Goal: Communication & Community: Share content

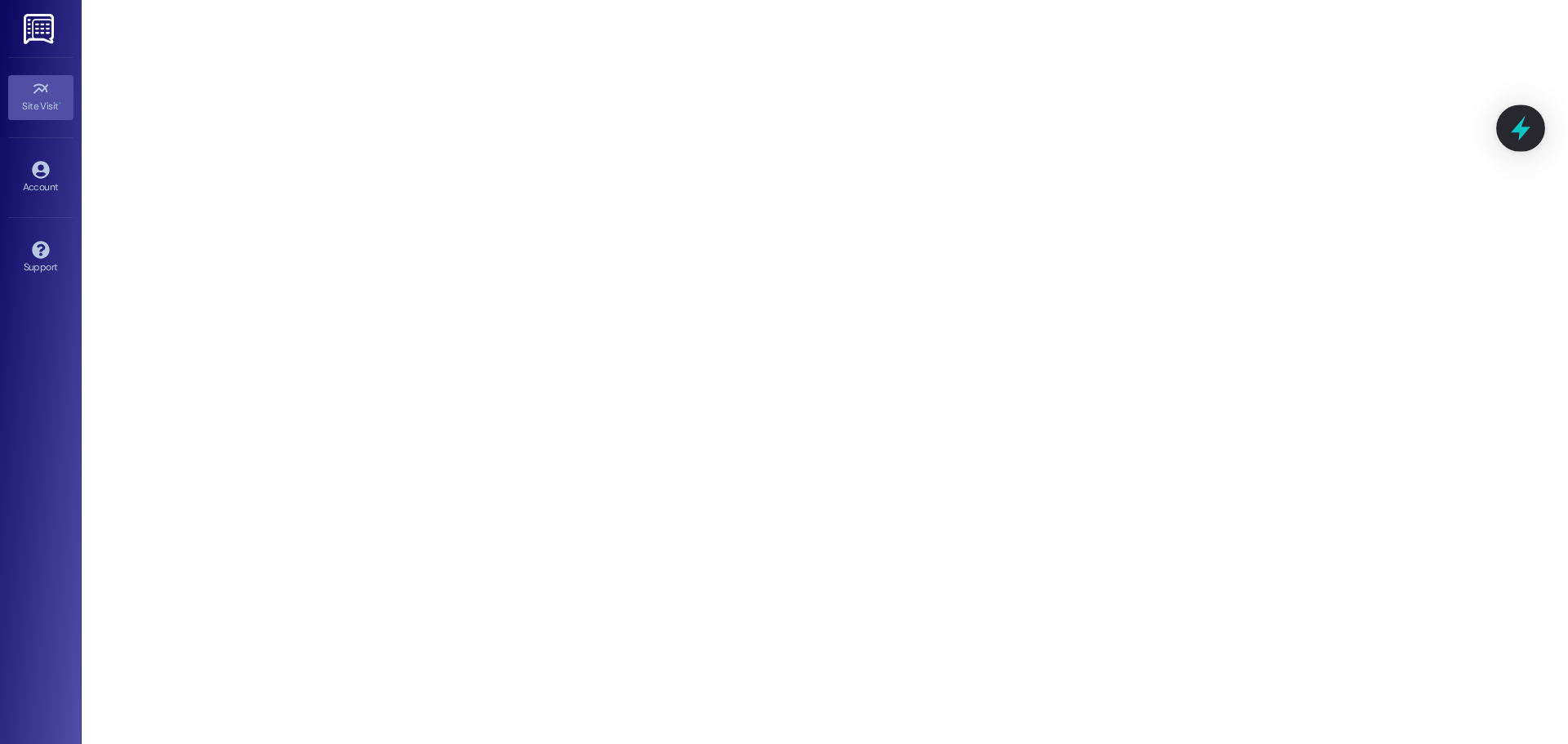
click at [1523, 125] on icon at bounding box center [1520, 128] width 27 height 27
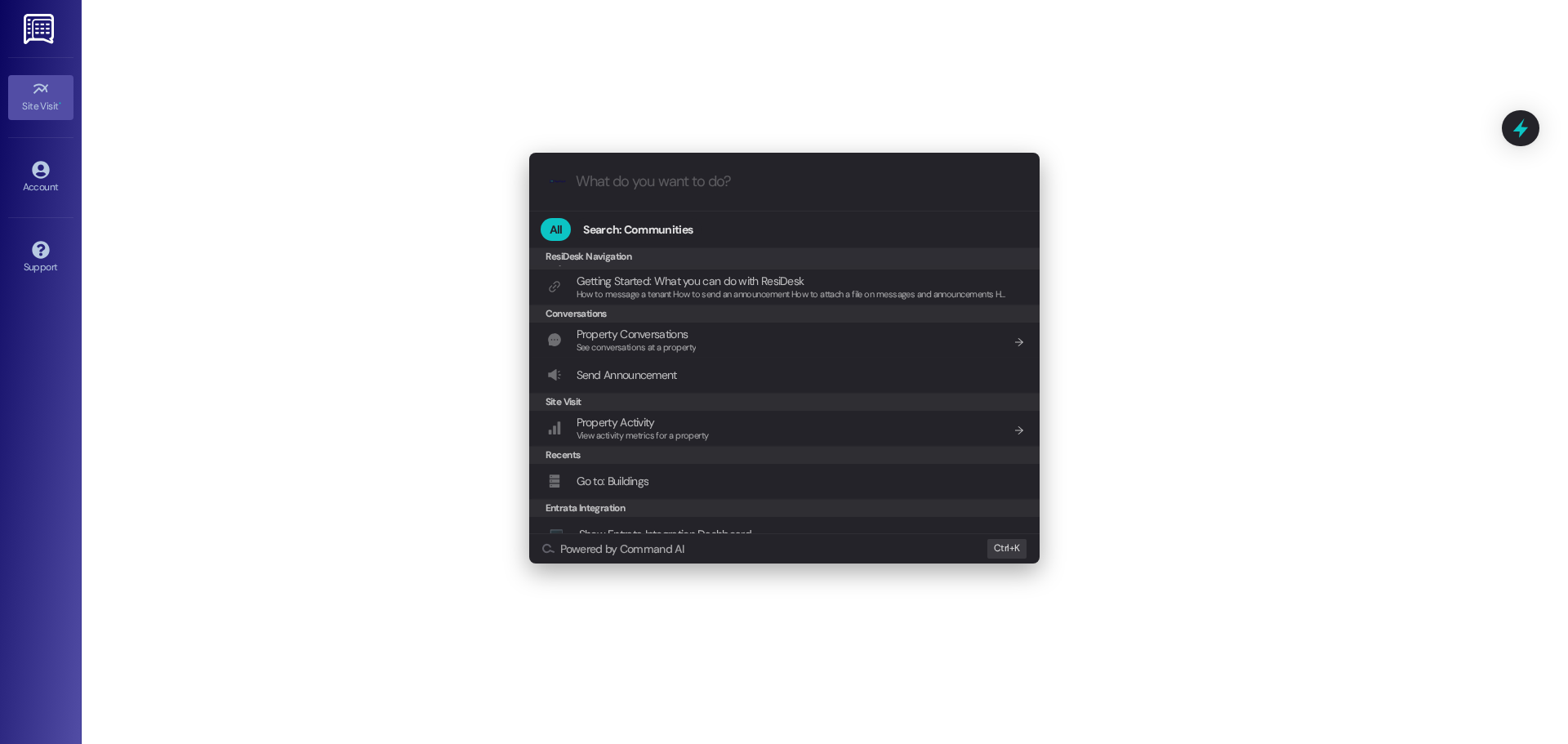
scroll to position [164, 0]
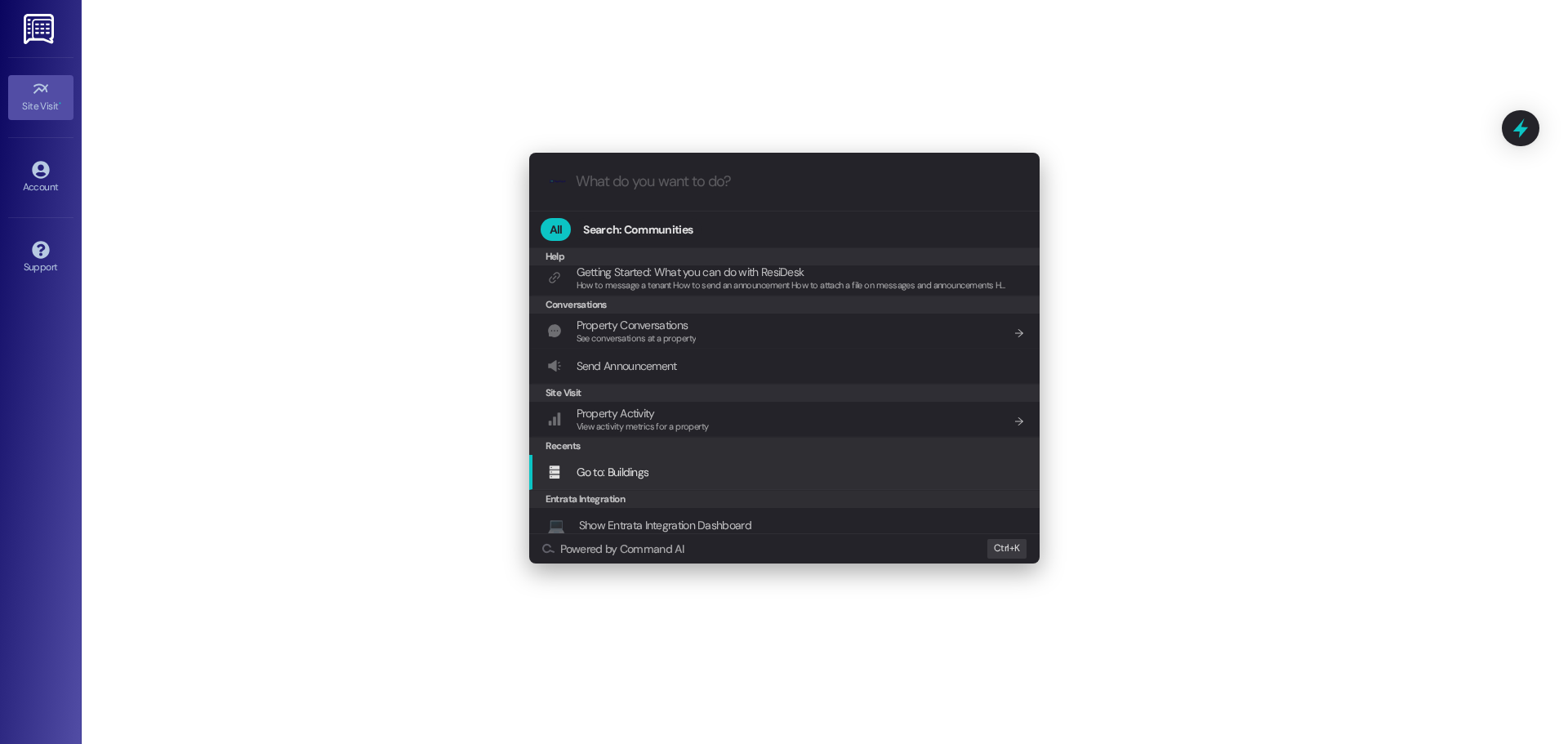
click at [711, 474] on div "Go to: Buildings Add shortcut" at bounding box center [786, 473] width 478 height 18
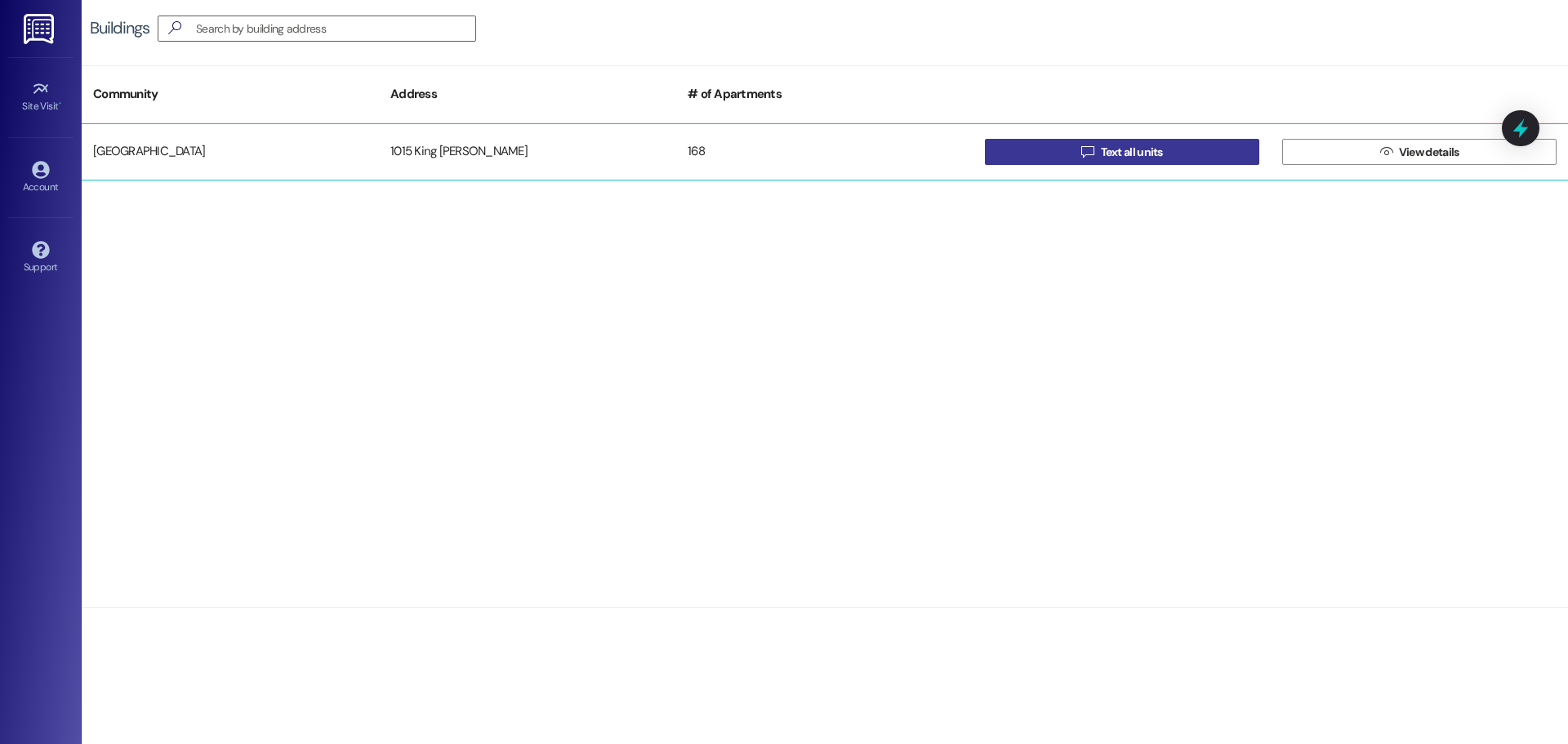
click at [1163, 154] on span "Text all units" at bounding box center [1131, 152] width 69 height 17
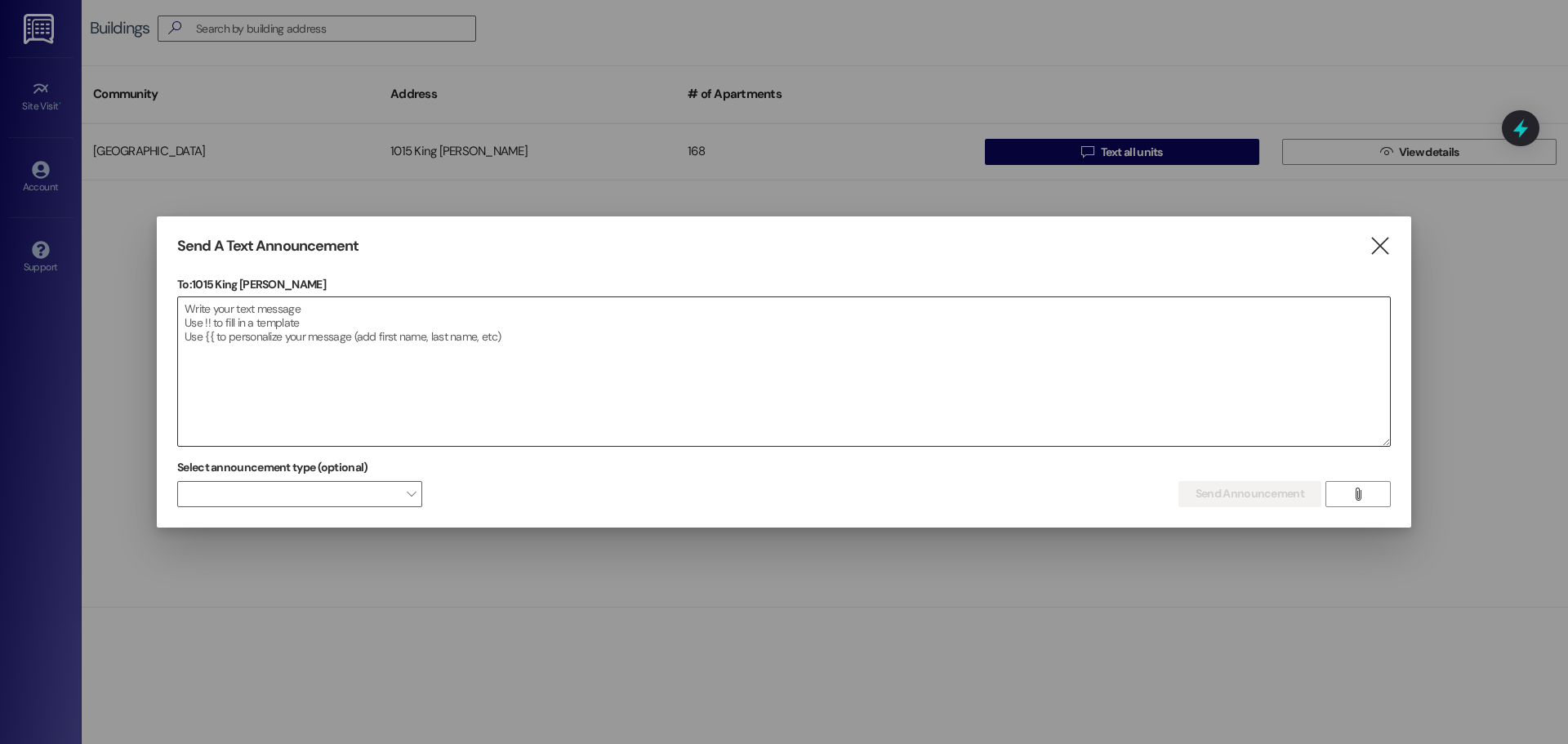
click at [296, 311] on textarea at bounding box center [784, 371] width 1212 height 149
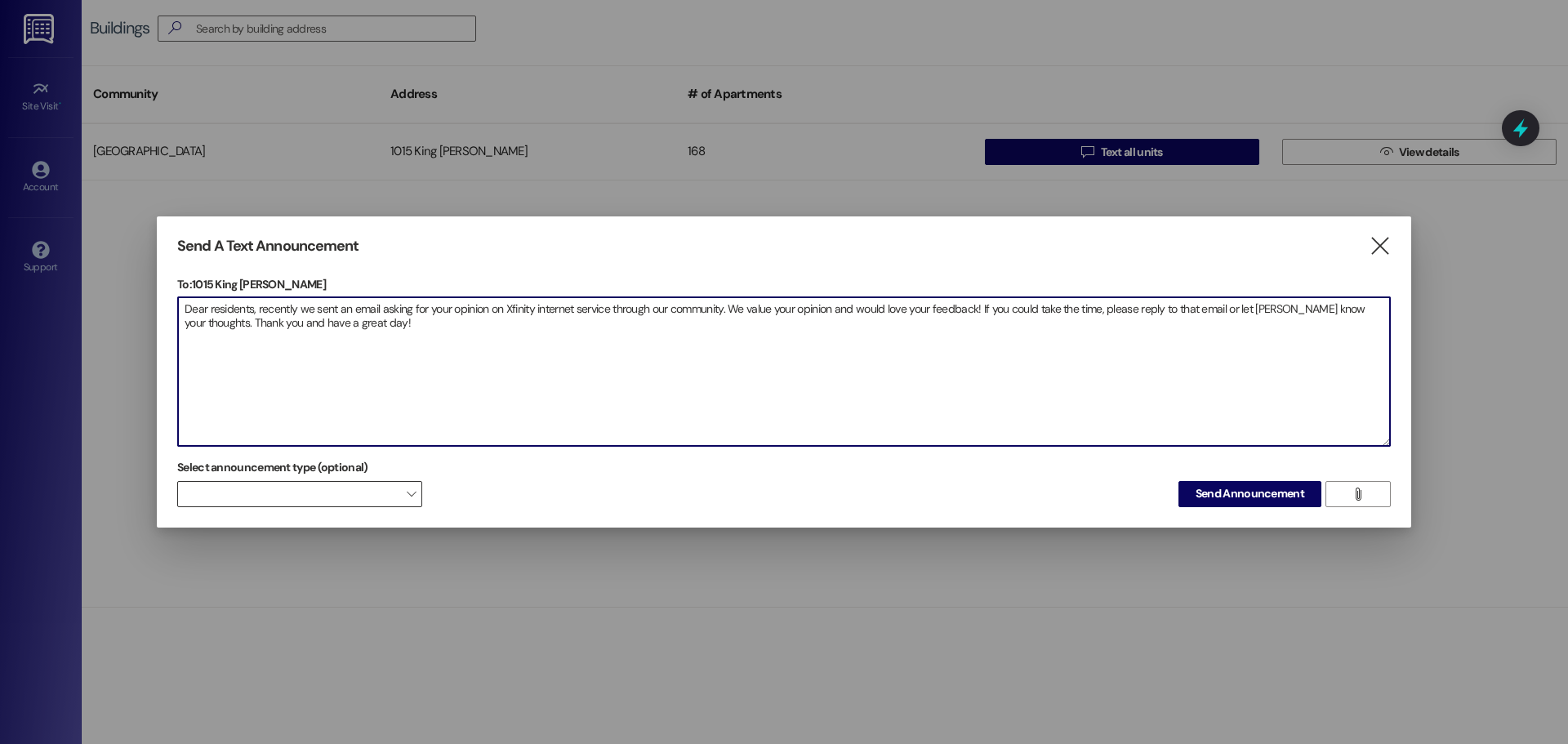
type textarea "Dear residents, recently we sent an email asking for your opinion on Xfinity in…"
click at [253, 487] on span at bounding box center [300, 494] width 245 height 27
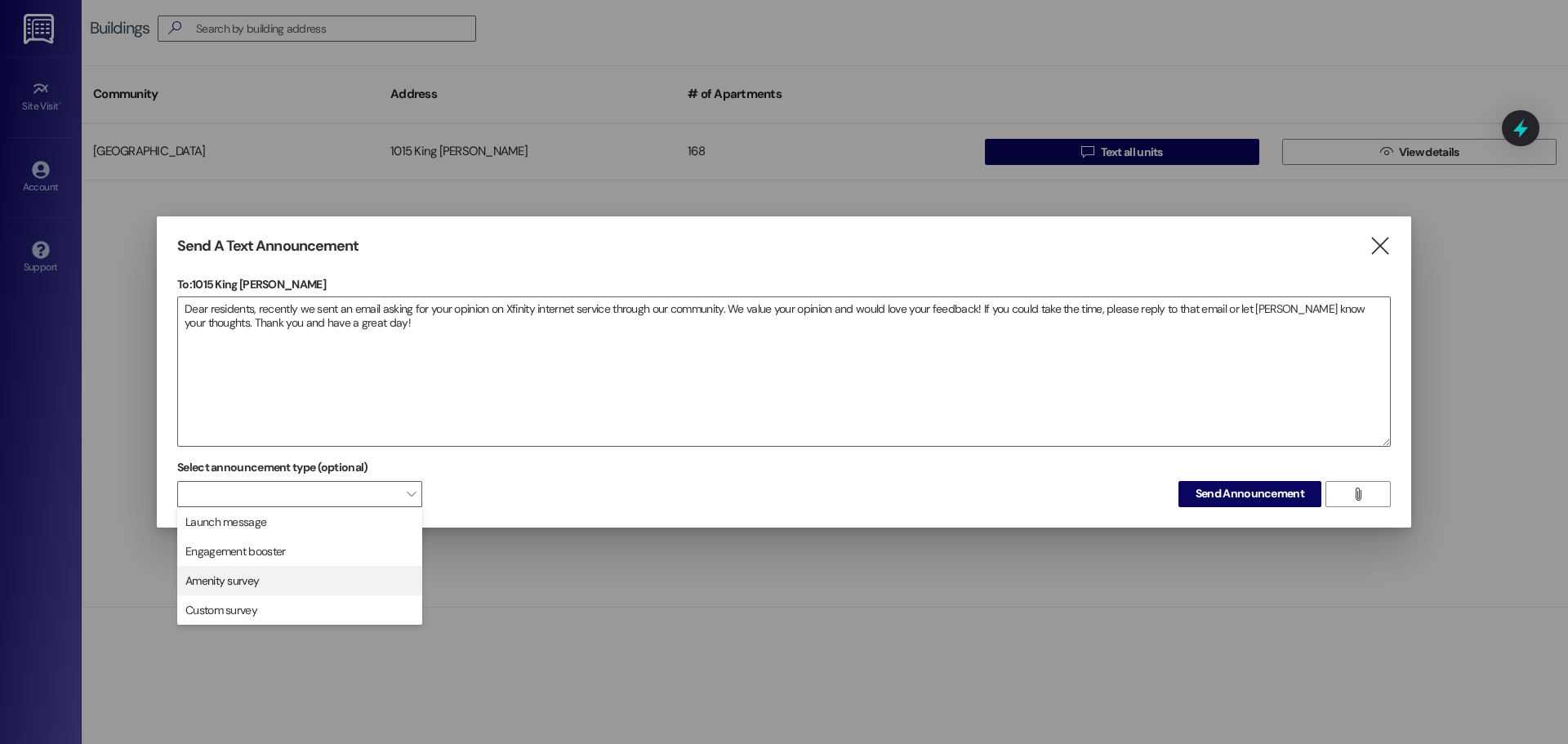
click at [322, 575] on span "Amenity survey" at bounding box center [300, 581] width 230 height 18
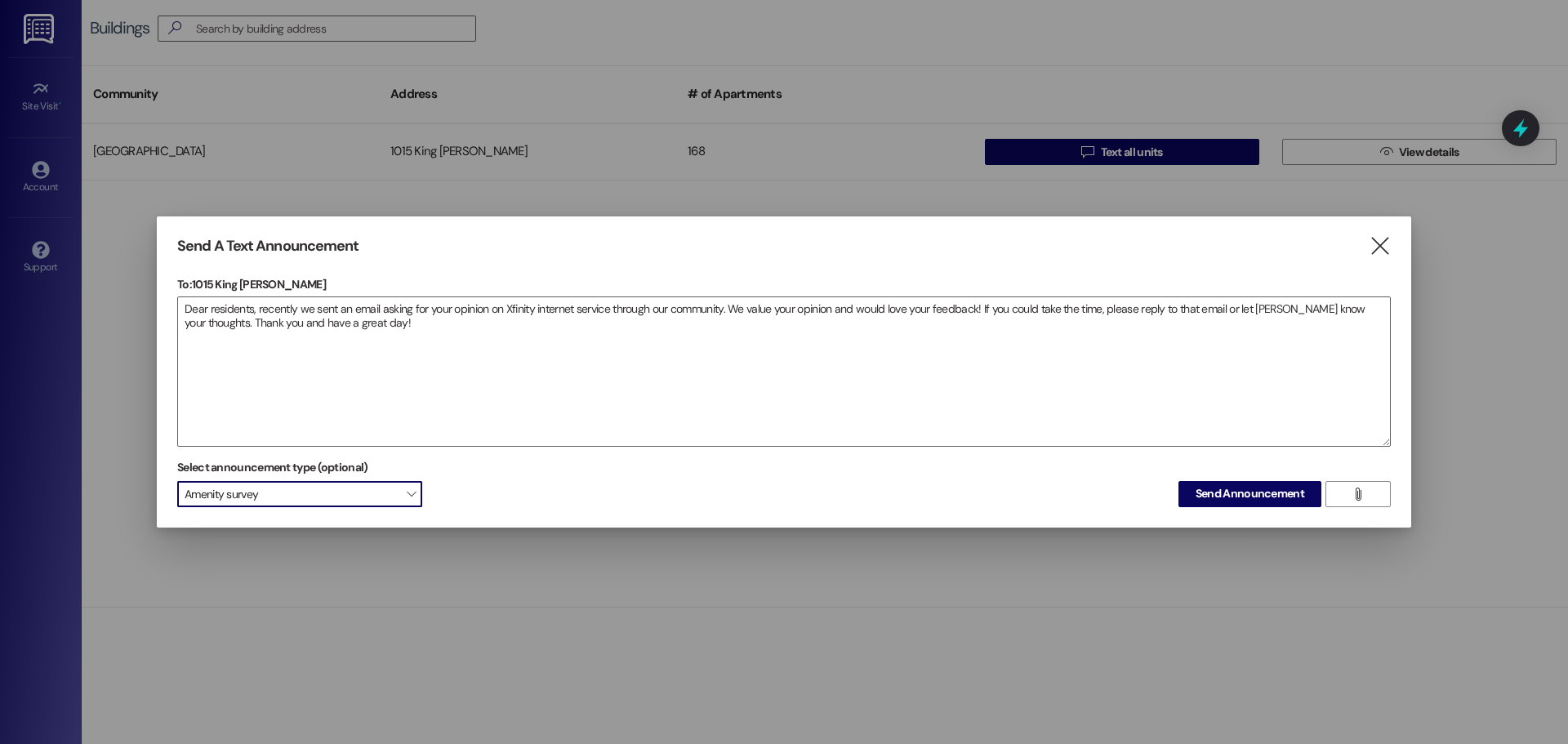
click at [339, 487] on span "Amenity survey" at bounding box center [300, 494] width 245 height 27
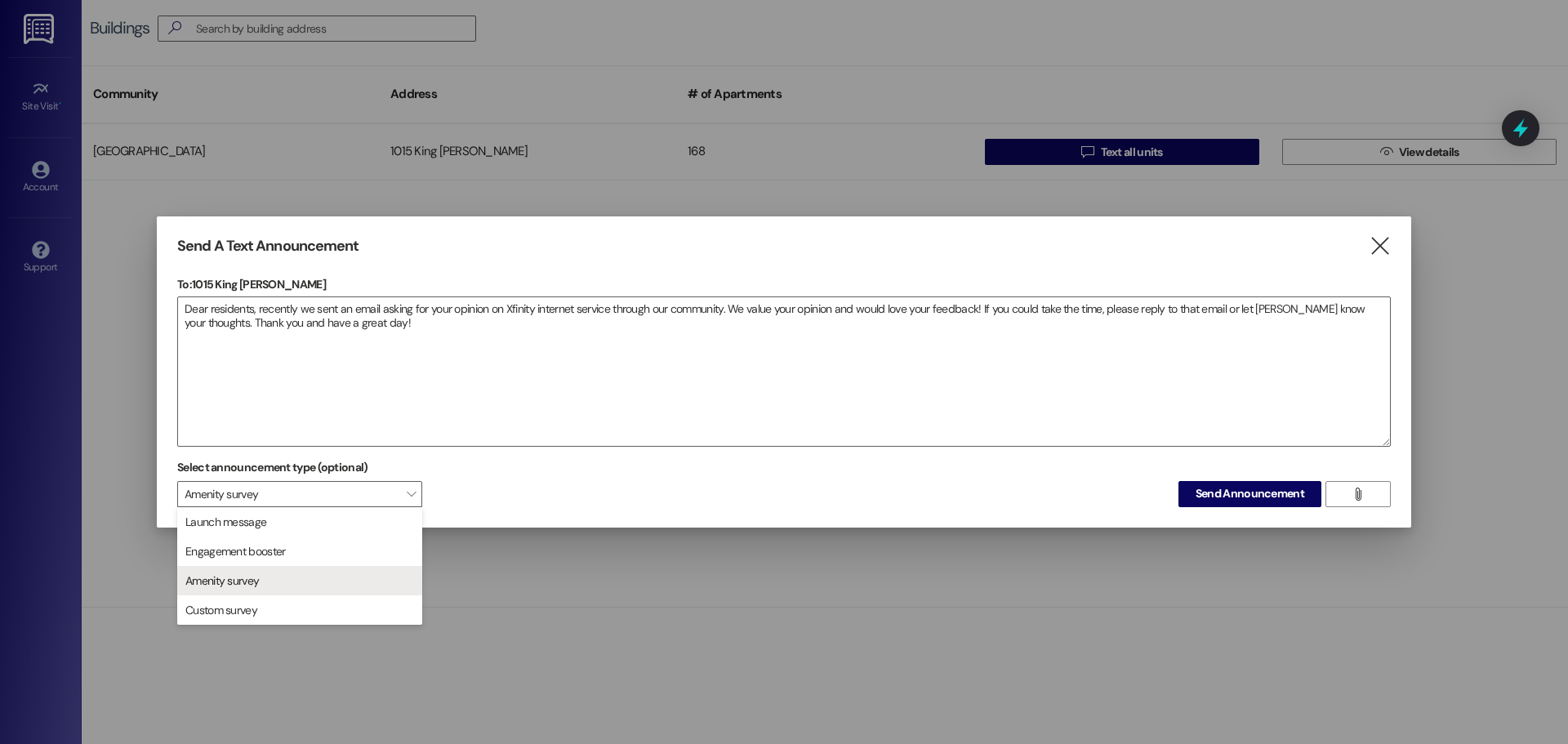
click at [330, 578] on span "Amenity survey" at bounding box center [300, 580] width 230 height 27
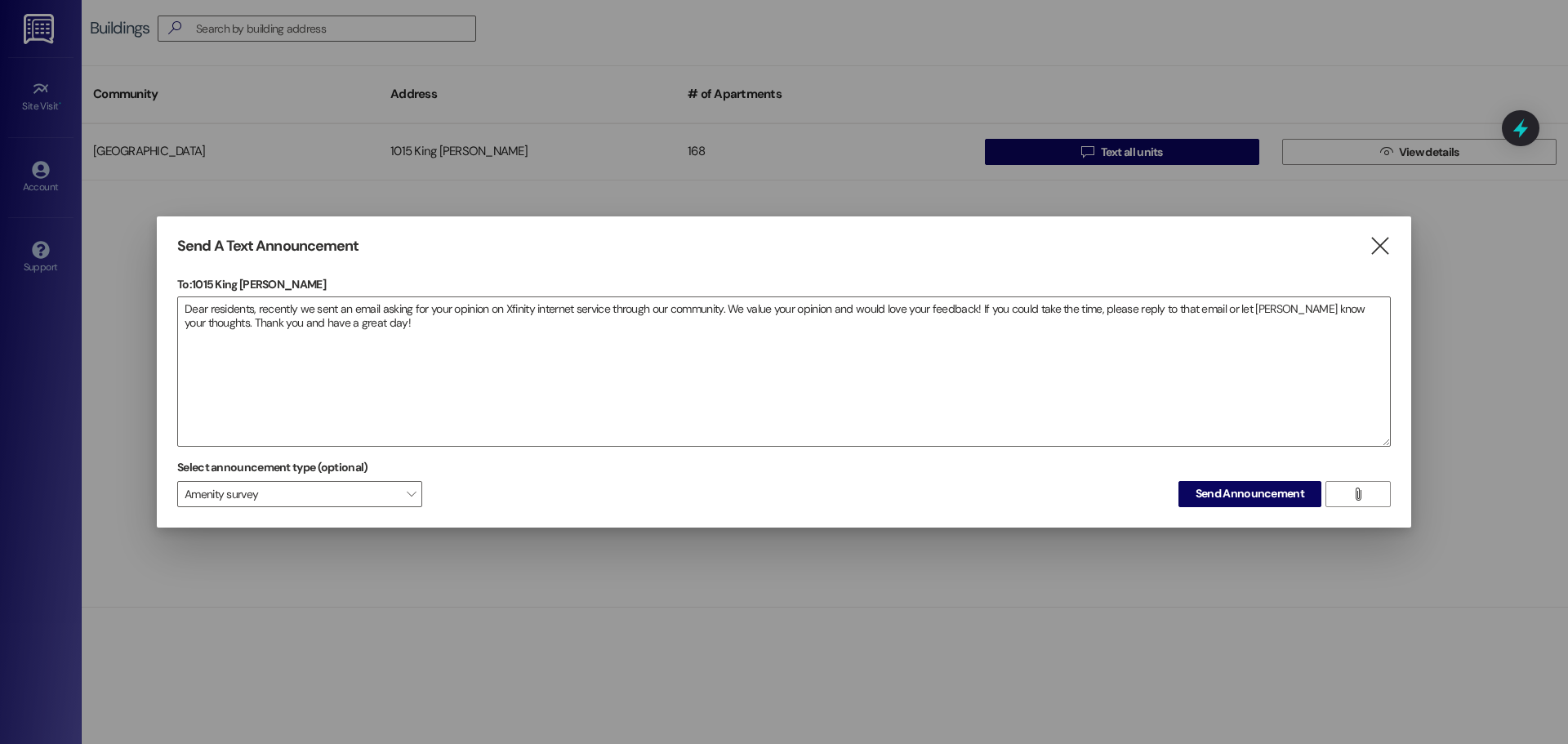
drag, startPoint x: 887, startPoint y: 478, endPoint x: 1129, endPoint y: 492, distance: 242.4
click at [891, 478] on div "Select announcement type (optional) Amenity survey  Send Announcement " at bounding box center [784, 481] width 1213 height 51
click at [1236, 497] on span "Send Announcement" at bounding box center [1249, 494] width 109 height 17
